Goal: Navigation & Orientation: Understand site structure

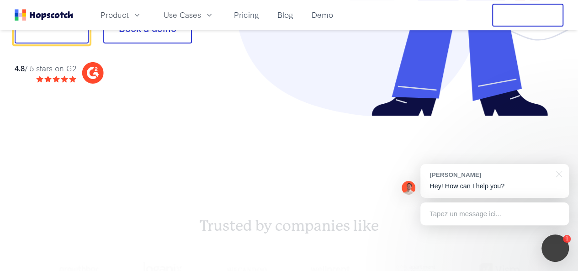
scroll to position [228, 0]
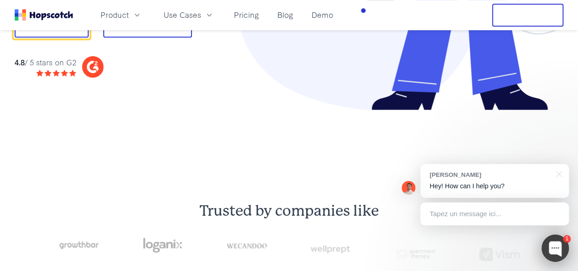
click at [559, 245] on div at bounding box center [554, 247] width 27 height 27
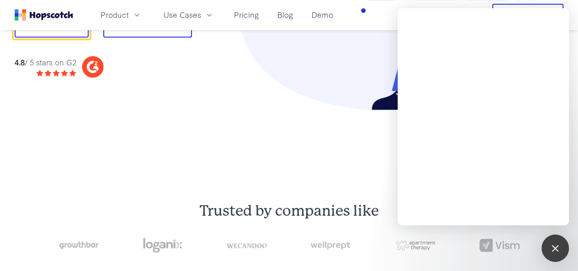
click at [556, 254] on div "1" at bounding box center [554, 247] width 27 height 27
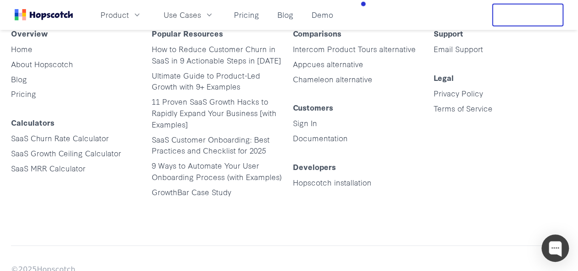
scroll to position [4549, 0]
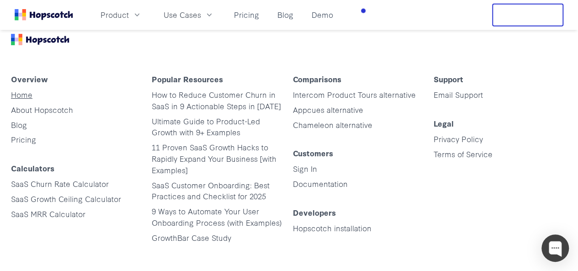
click at [24, 100] on link "Home" at bounding box center [21, 94] width 21 height 11
click at [26, 114] on link "About Hopscotch" at bounding box center [42, 109] width 62 height 11
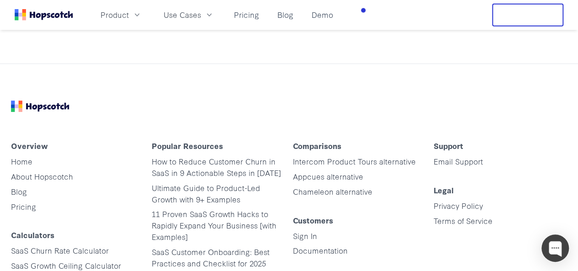
scroll to position [1096, 0]
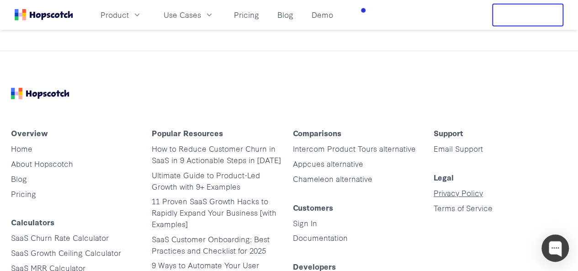
click at [464, 187] on link "Privacy Policy" at bounding box center [457, 192] width 49 height 11
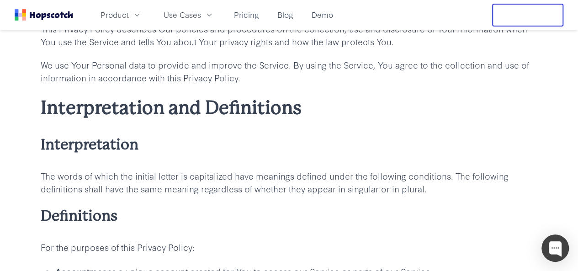
scroll to position [137, 0]
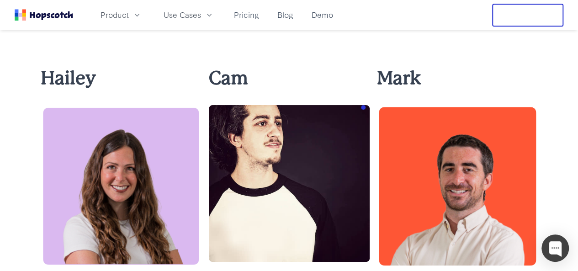
scroll to position [320, 0]
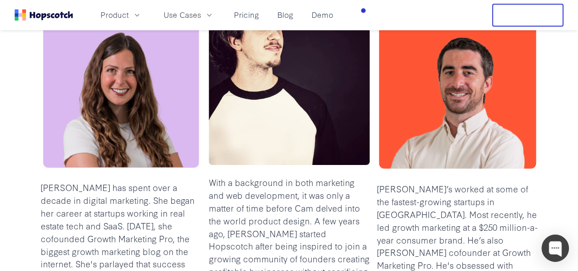
click at [257, 112] on img at bounding box center [289, 86] width 161 height 157
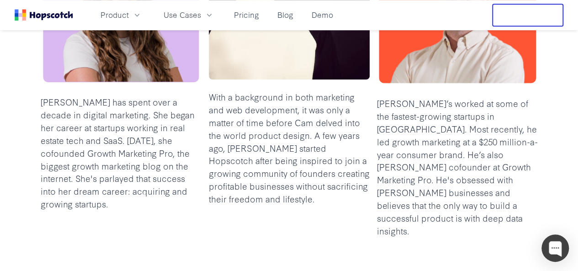
scroll to position [411, 0]
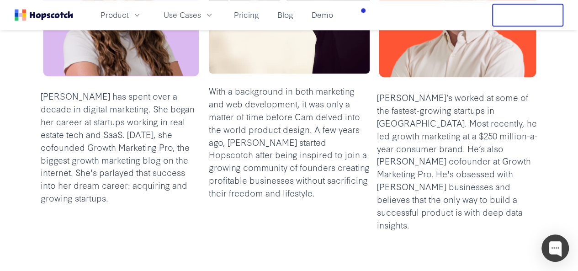
click at [280, 111] on p "With a background in both marketing and web development, it was only a matter o…" at bounding box center [289, 142] width 161 height 115
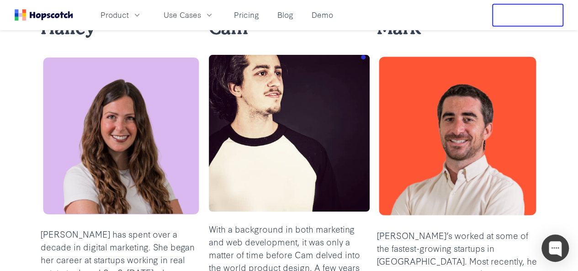
scroll to position [228, 0]
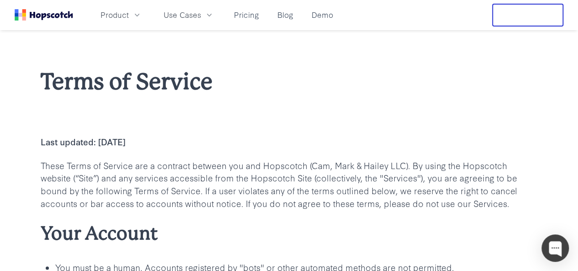
scroll to position [46, 0]
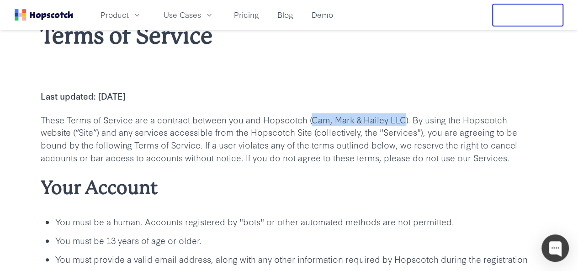
drag, startPoint x: 404, startPoint y: 120, endPoint x: 312, endPoint y: 120, distance: 91.8
click at [312, 120] on p "These Terms of Service are a contract between you and Hopscotch (Cam, Mark & Ha…" at bounding box center [289, 138] width 497 height 51
copy p "Cam, Mark & Hailey LLC"
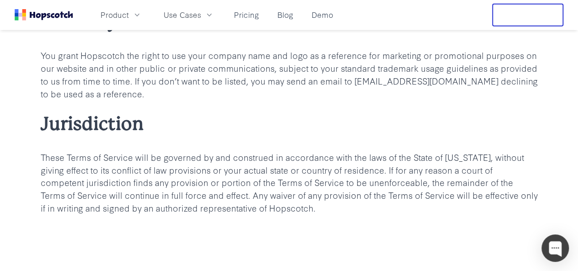
scroll to position [4933, 0]
